Goal: Task Accomplishment & Management: Manage account settings

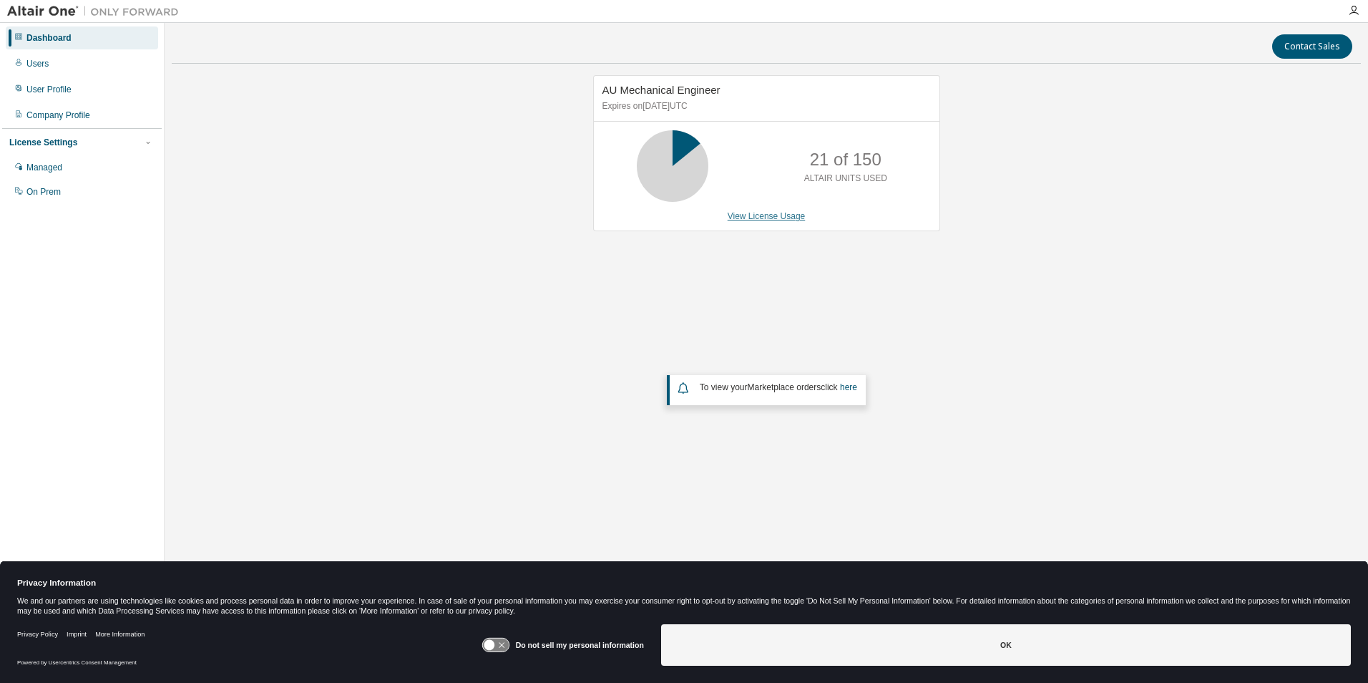
click at [755, 215] on link "View License Usage" at bounding box center [767, 216] width 78 height 10
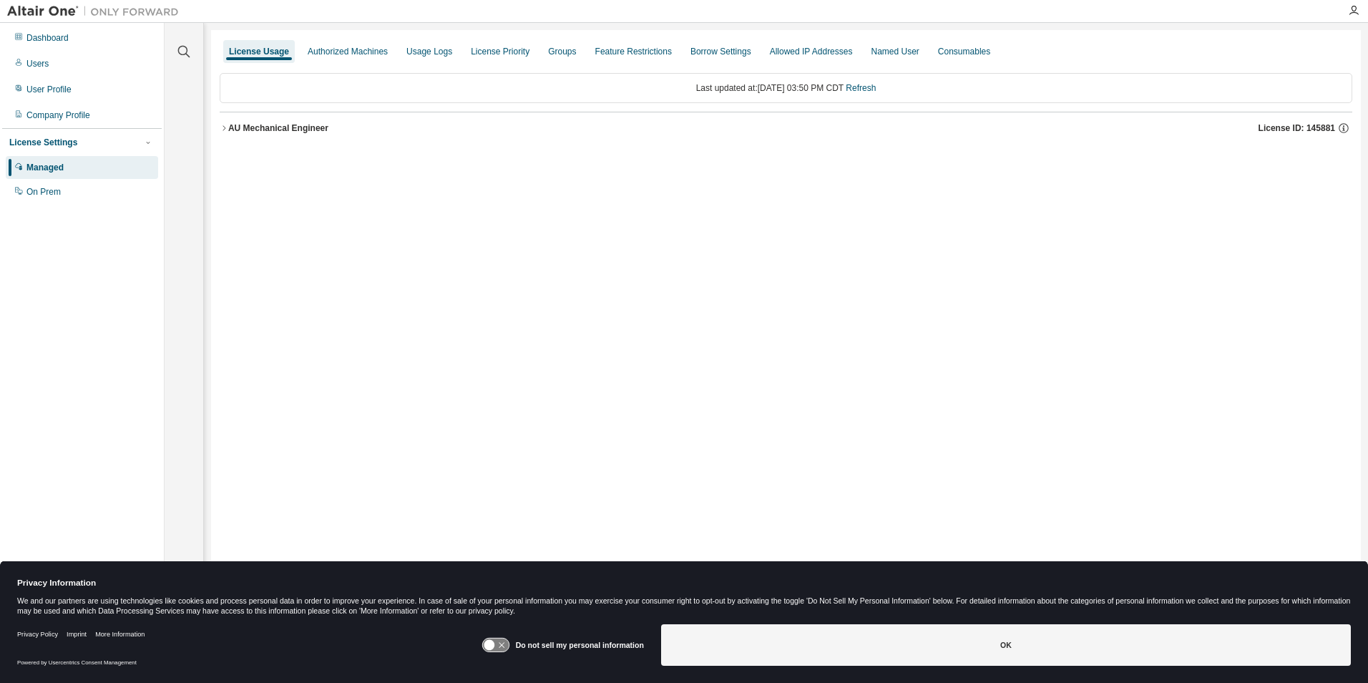
click at [500, 644] on icon at bounding box center [495, 645] width 26 height 14
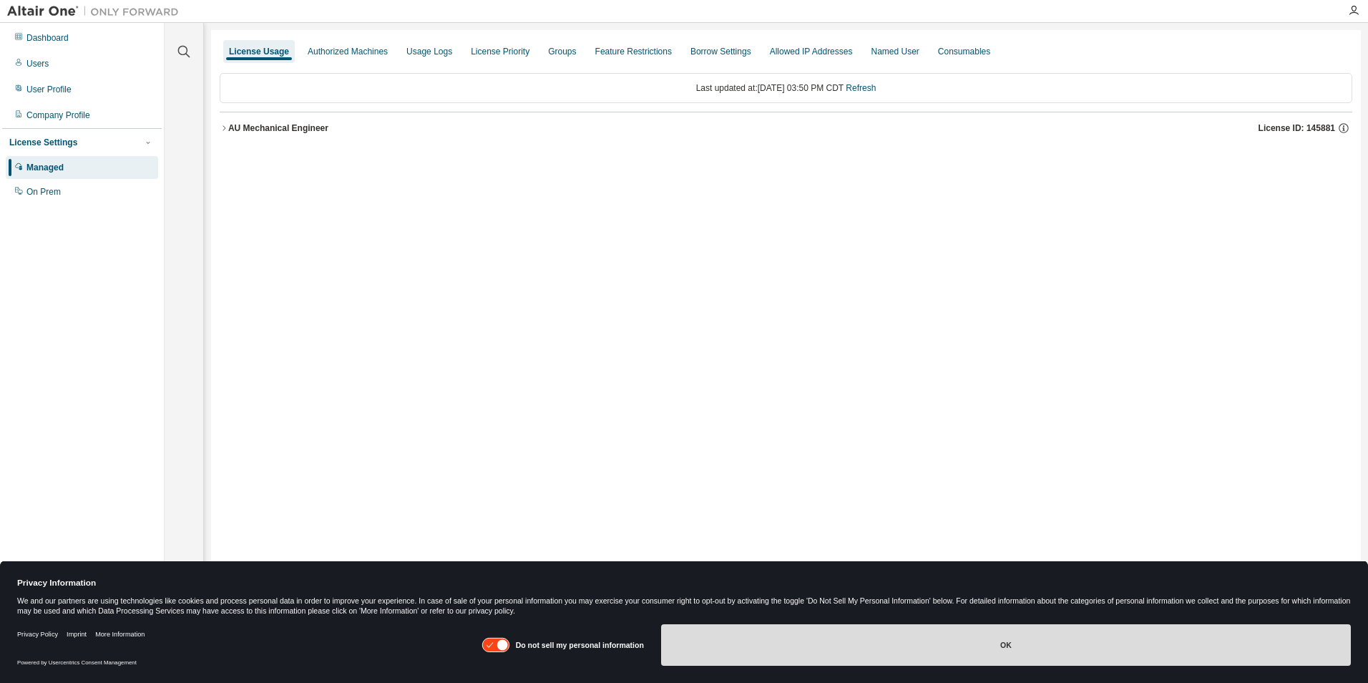
click at [923, 641] on button "OK" at bounding box center [1006, 645] width 690 height 42
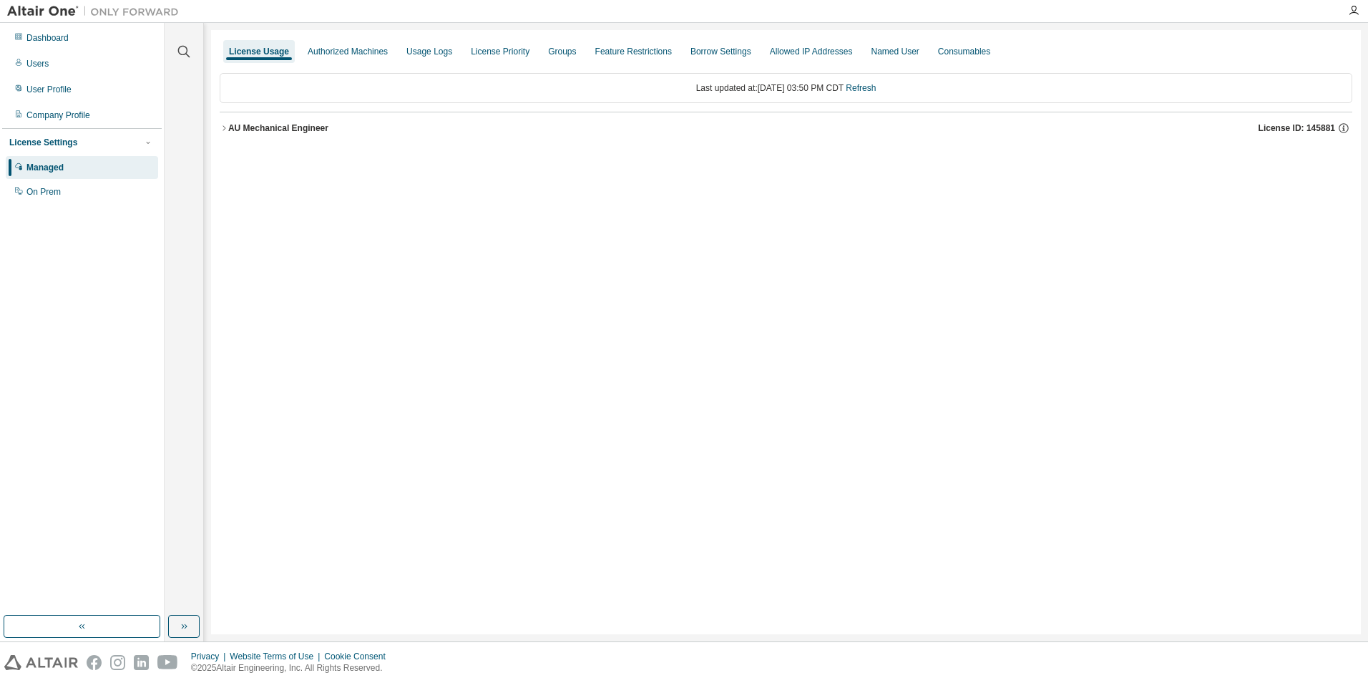
click at [224, 126] on icon "button" at bounding box center [224, 128] width 9 height 9
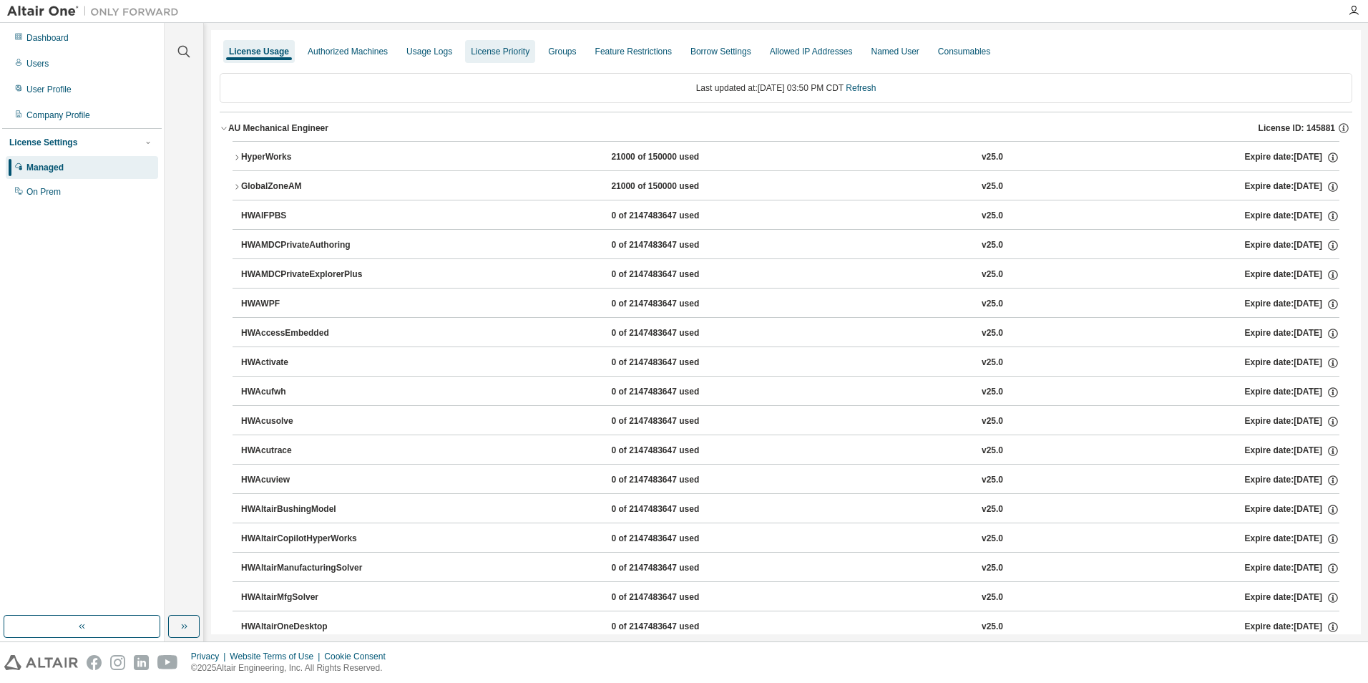
click at [500, 48] on div "License Priority" at bounding box center [500, 51] width 59 height 11
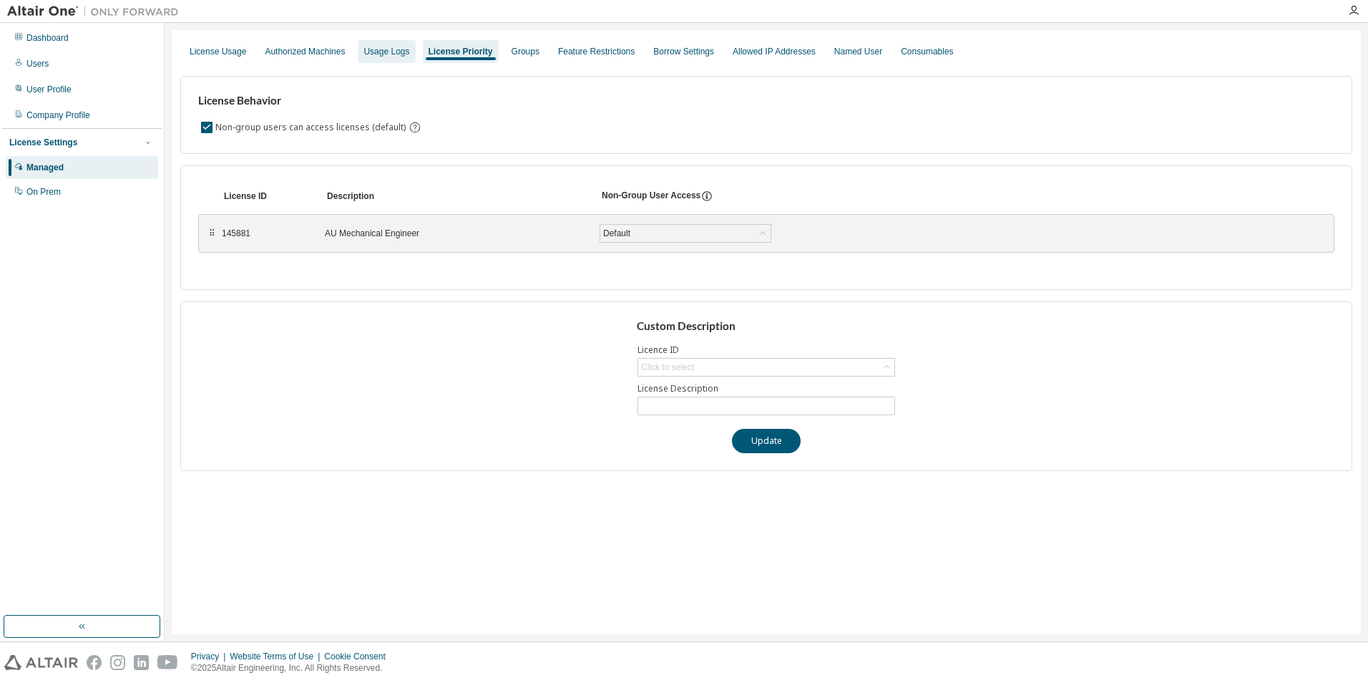
click at [385, 48] on div "Usage Logs" at bounding box center [387, 51] width 46 height 11
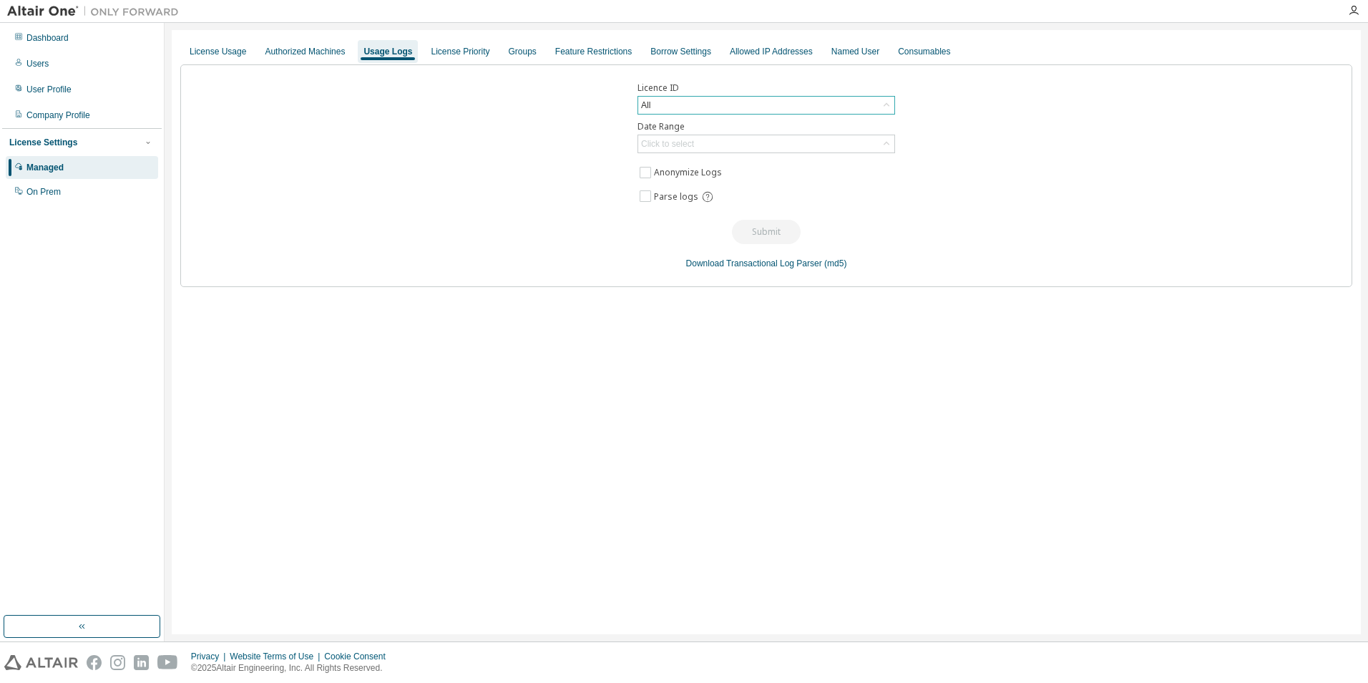
click at [889, 103] on icon at bounding box center [887, 105] width 14 height 14
click at [711, 163] on li "145881 - AU Mechanical Engineer" at bounding box center [765, 164] width 253 height 19
click at [686, 141] on div "Click to select" at bounding box center [667, 143] width 53 height 11
click at [672, 181] on li "Last 30 days" at bounding box center [765, 184] width 253 height 19
click at [764, 232] on button "Submit" at bounding box center [766, 232] width 69 height 24
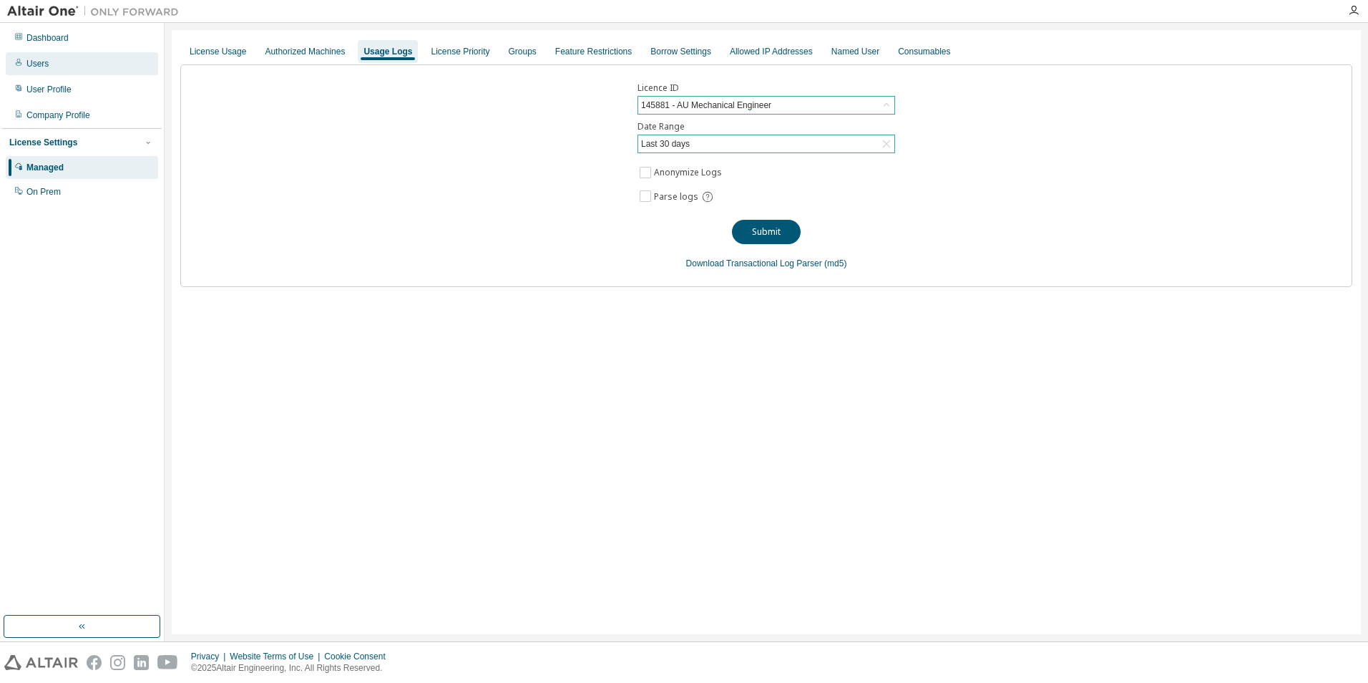
click at [34, 66] on div "Users" at bounding box center [37, 63] width 22 height 11
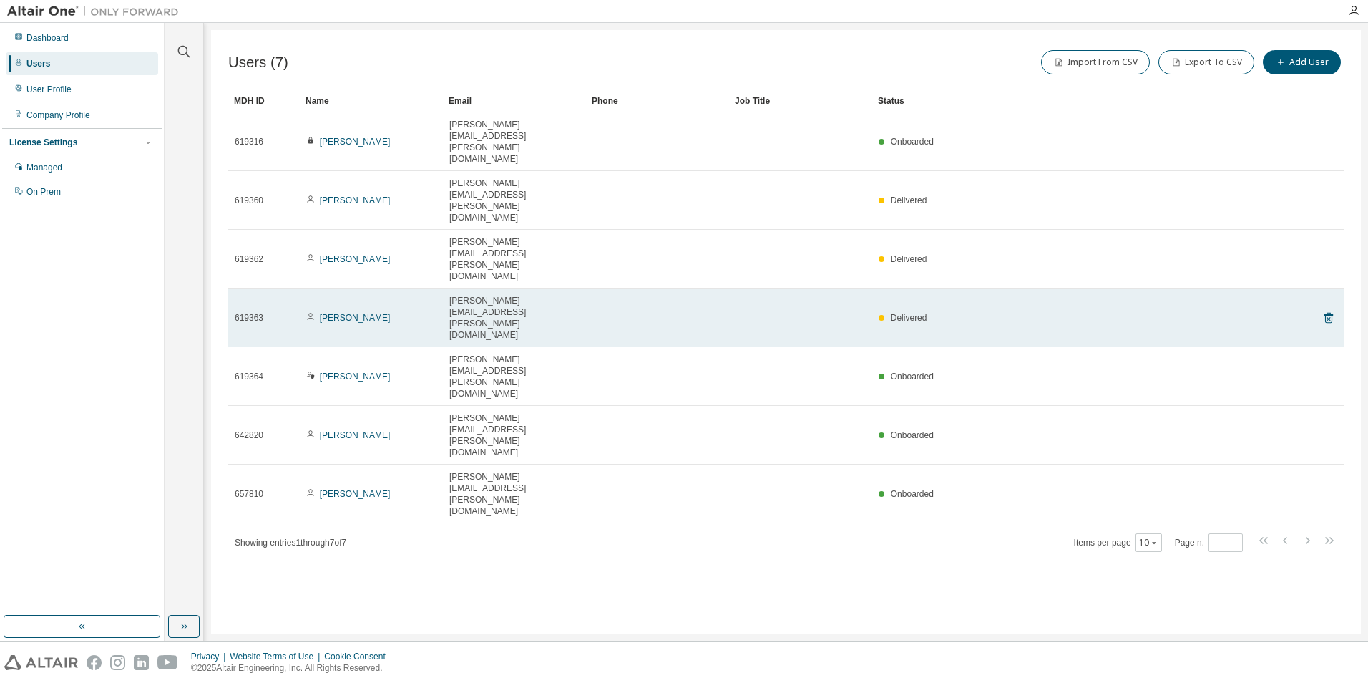
click at [459, 295] on span "[PERSON_NAME][EMAIL_ADDRESS][PERSON_NAME][DOMAIN_NAME]" at bounding box center [514, 318] width 130 height 46
click at [408, 312] on div "[PERSON_NAME]" at bounding box center [371, 317] width 130 height 11
click at [356, 313] on link "[PERSON_NAME]" at bounding box center [355, 318] width 71 height 10
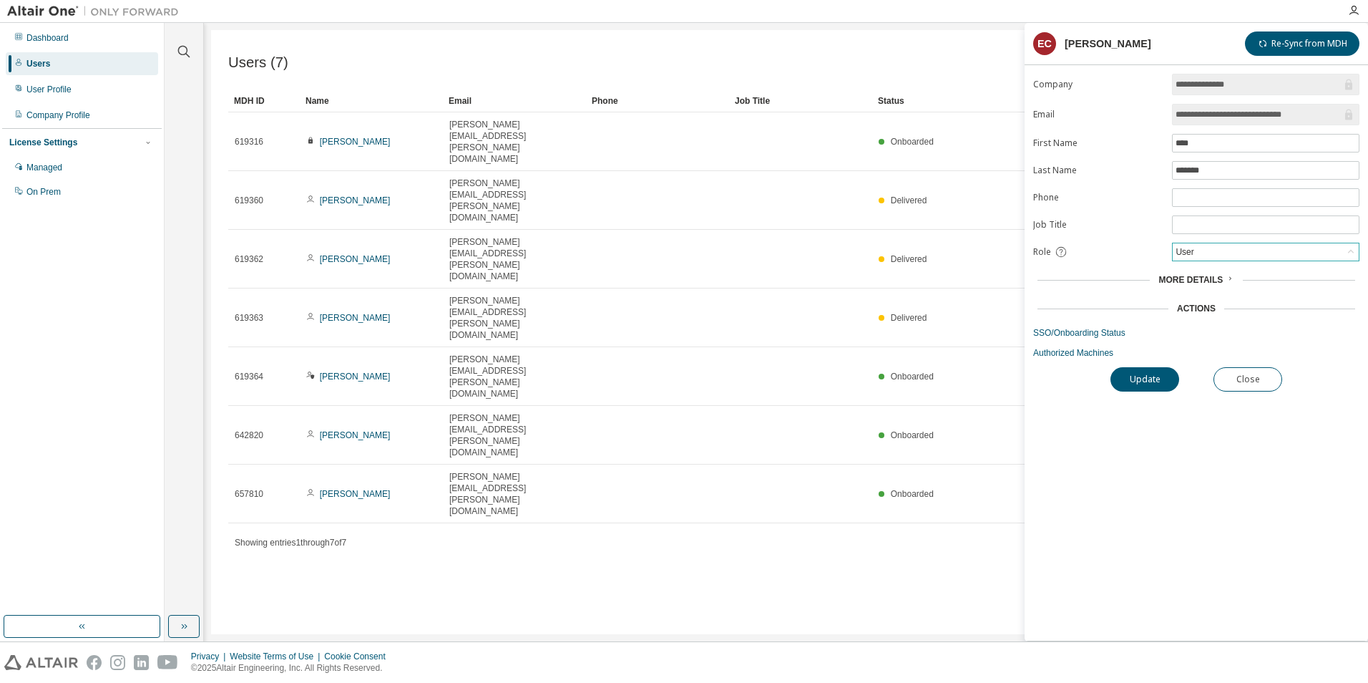
click at [1351, 249] on icon at bounding box center [1351, 252] width 14 height 14
click at [1248, 379] on button "Close" at bounding box center [1248, 379] width 69 height 24
